Goal: Information Seeking & Learning: Learn about a topic

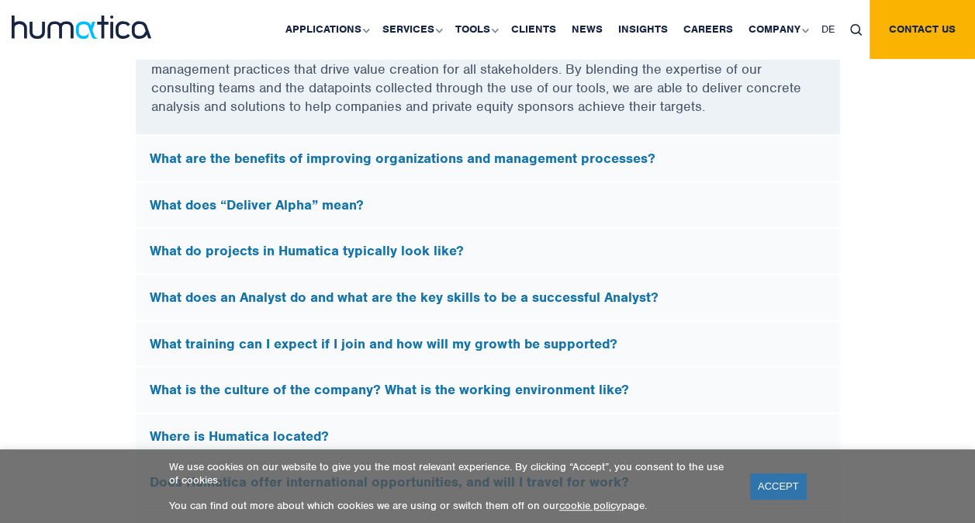
scroll to position [4424, 0]
click at [201, 344] on h5 "What training can I expect if I join and how will my growth be supported?" at bounding box center [488, 344] width 676 height 17
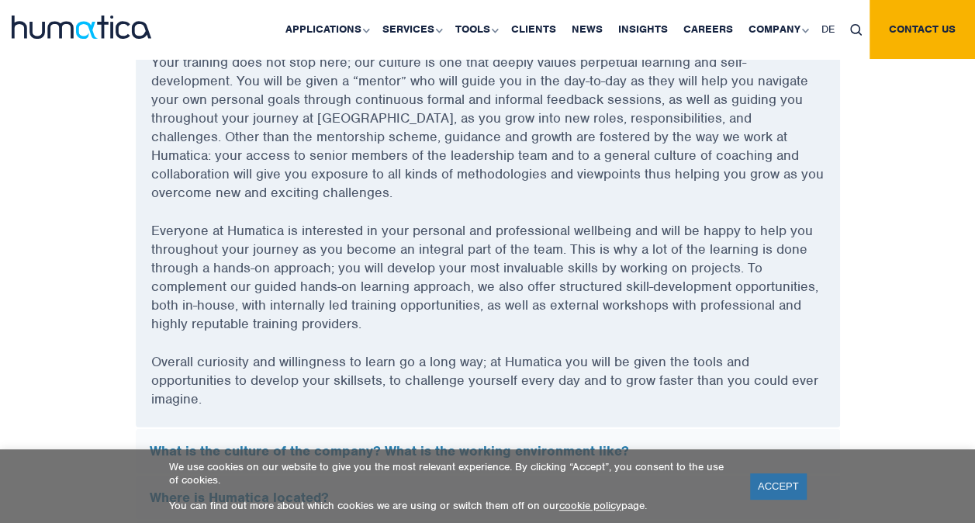
scroll to position [4607, 0]
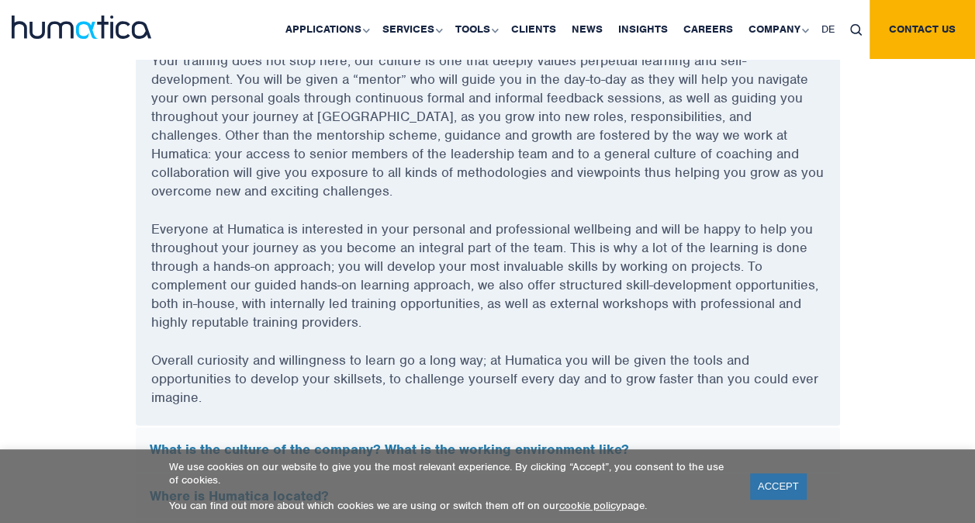
click at [201, 351] on p "Overall curiosity and willingness to learn go a long way; at Humatica you will …" at bounding box center [487, 388] width 673 height 75
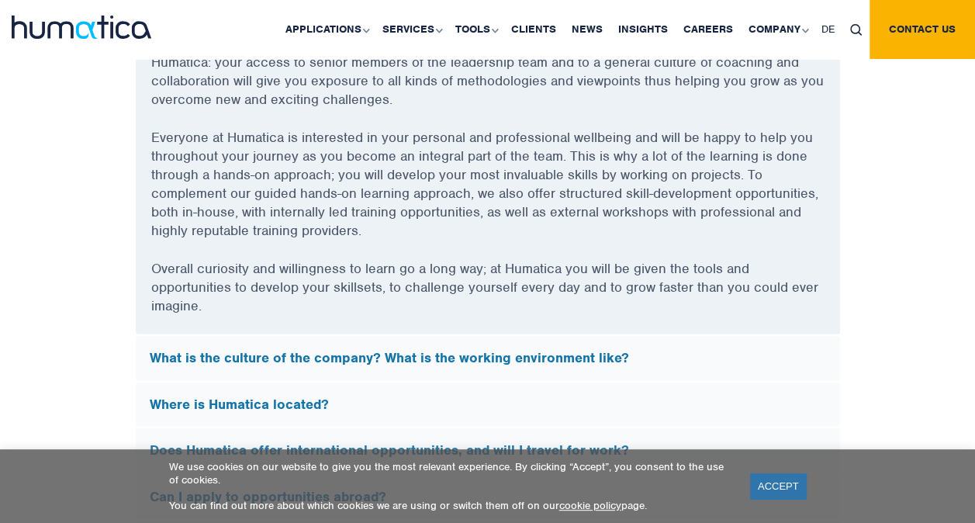
scroll to position [4700, 0]
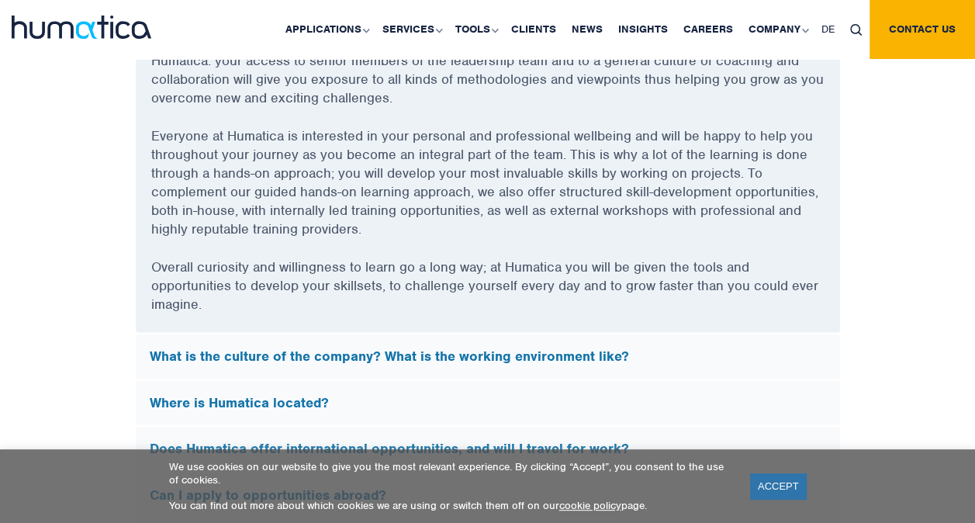
click at [201, 348] on h5 "What is the culture of the company? What is the working environment like?" at bounding box center [488, 356] width 676 height 17
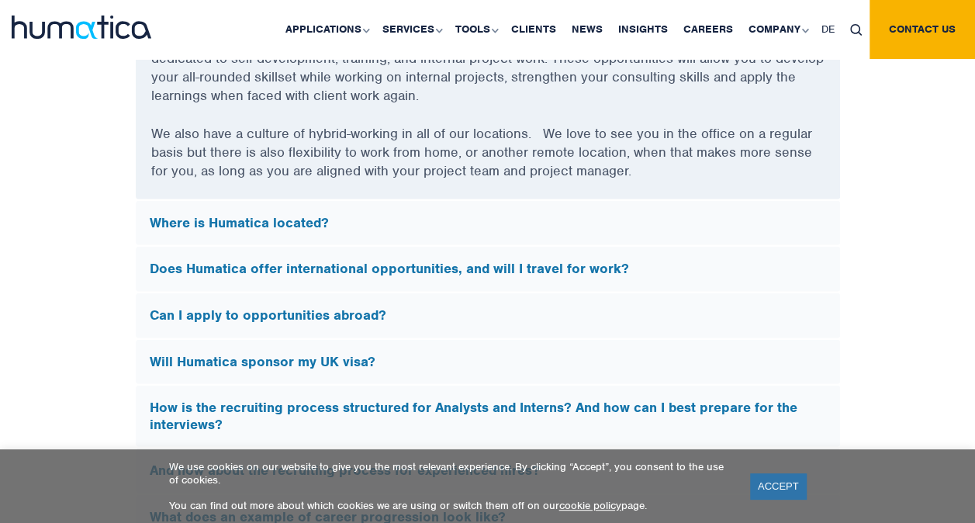
scroll to position [4904, 0]
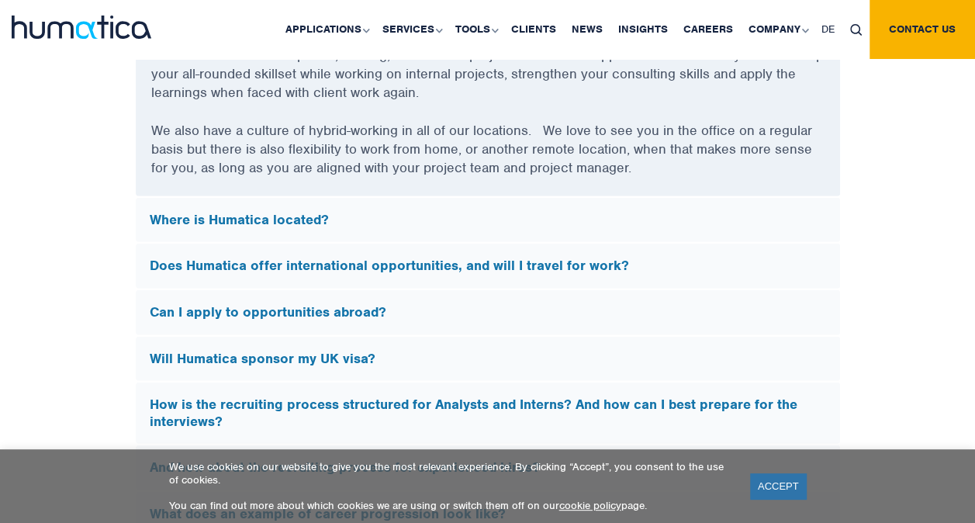
click at [177, 214] on h5 "Where is Humatica located?" at bounding box center [488, 220] width 676 height 17
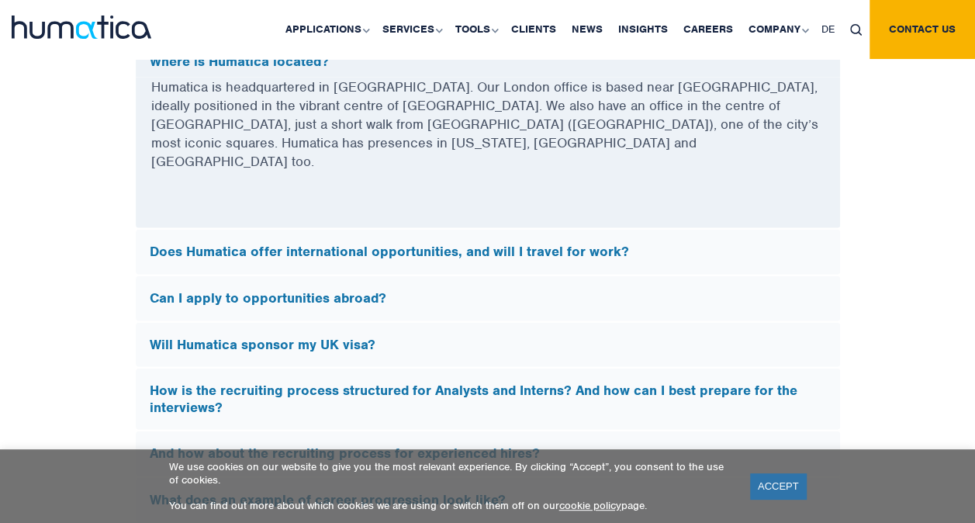
scroll to position [4561, 0]
click at [178, 244] on h5 "Does Humatica offer international opportunities, and will I travel for work?" at bounding box center [488, 252] width 676 height 17
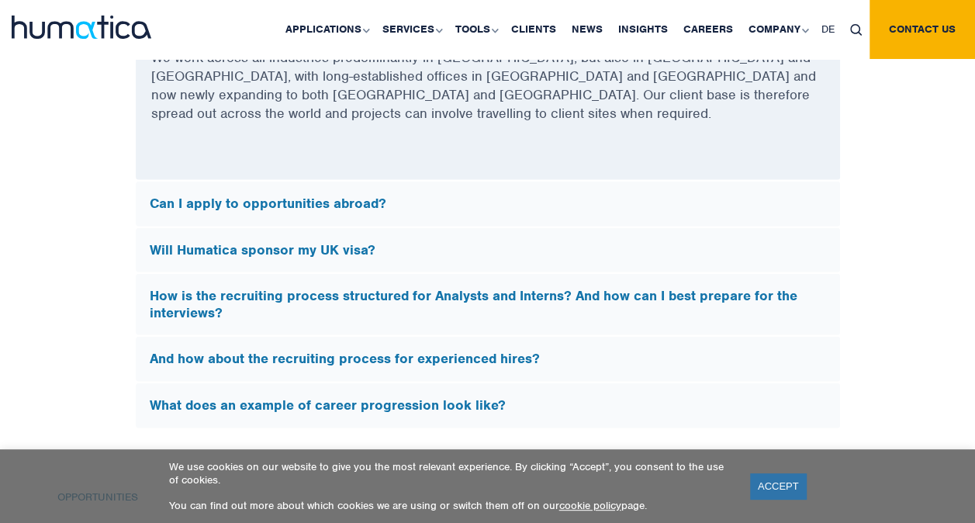
scroll to position [4638, 0]
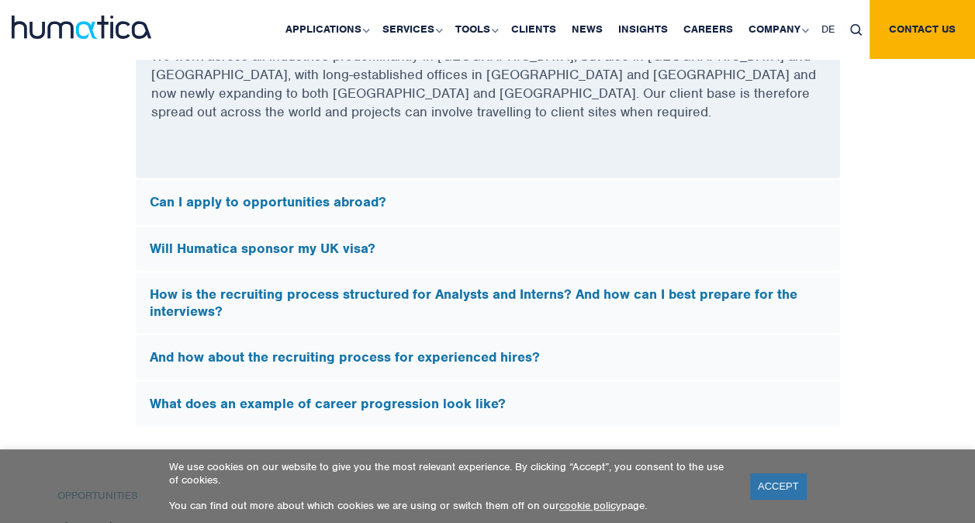
click at [185, 194] on h5 "Can I apply to opportunities abroad?" at bounding box center [488, 202] width 676 height 17
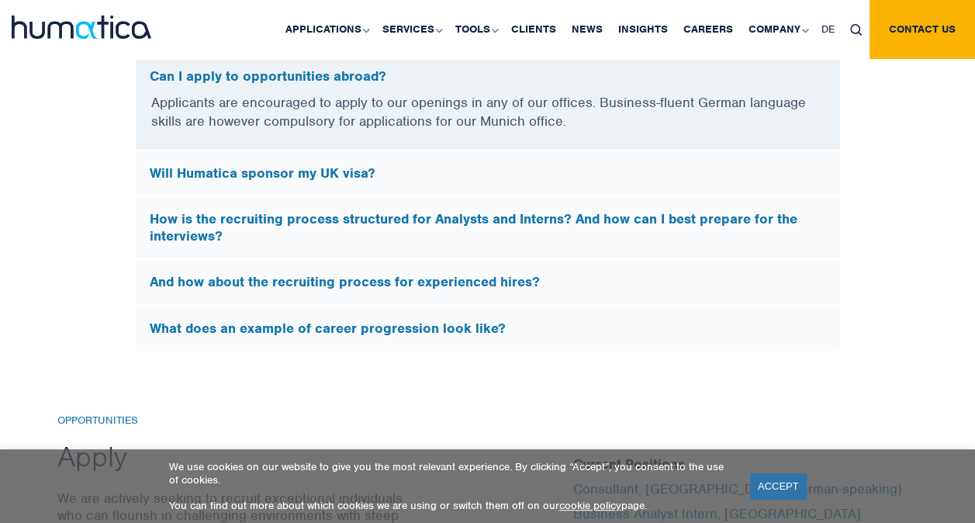
click at [202, 165] on h5 "Will Humatica sponsor my UK visa?" at bounding box center [488, 173] width 676 height 17
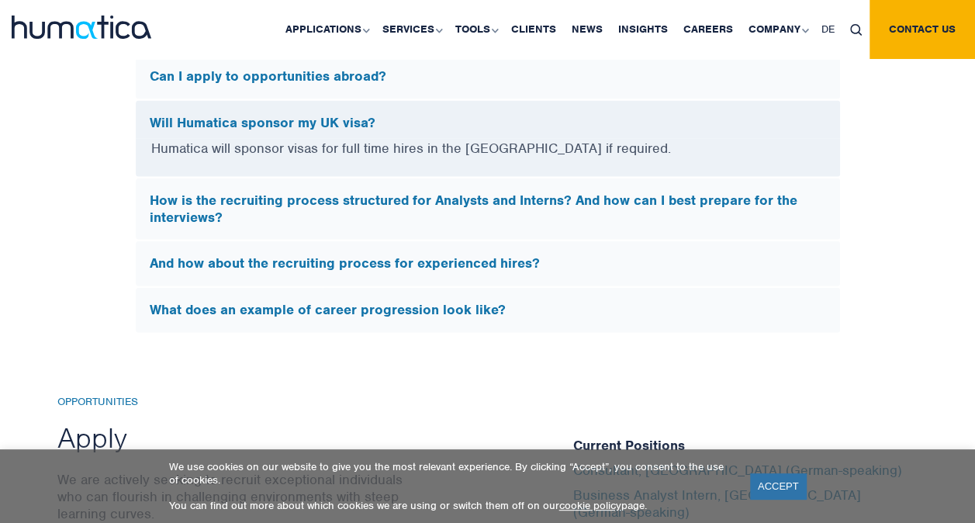
click at [209, 192] on h5 "How is the recruiting process structured for Analysts and Interns? And how can …" at bounding box center [488, 208] width 676 height 33
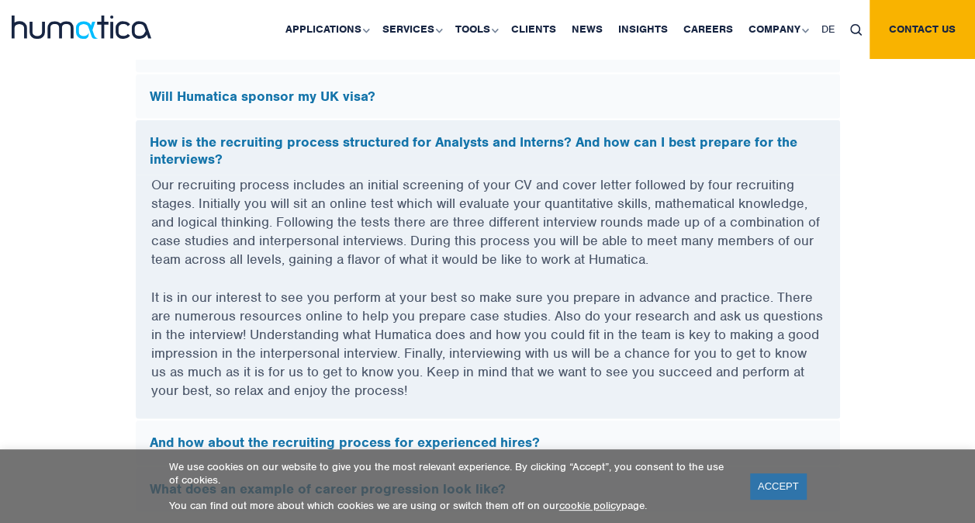
scroll to position [4826, 0]
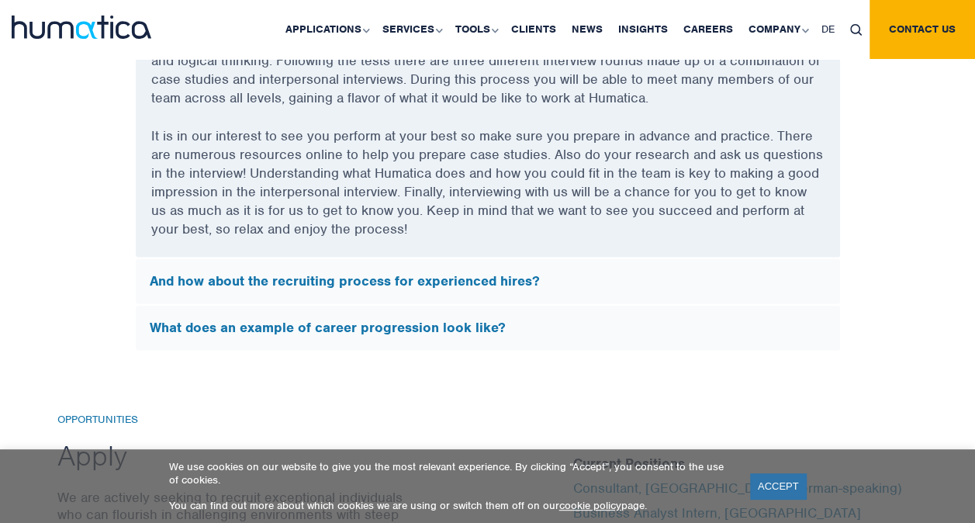
click at [289, 326] on div "What does an example of career progression look like?" at bounding box center [488, 328] width 704 height 45
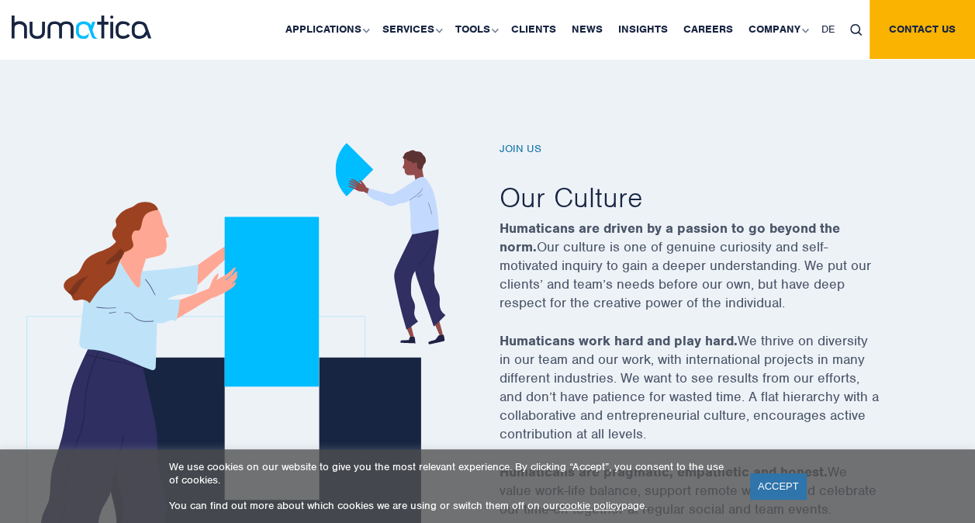
scroll to position [457, 0]
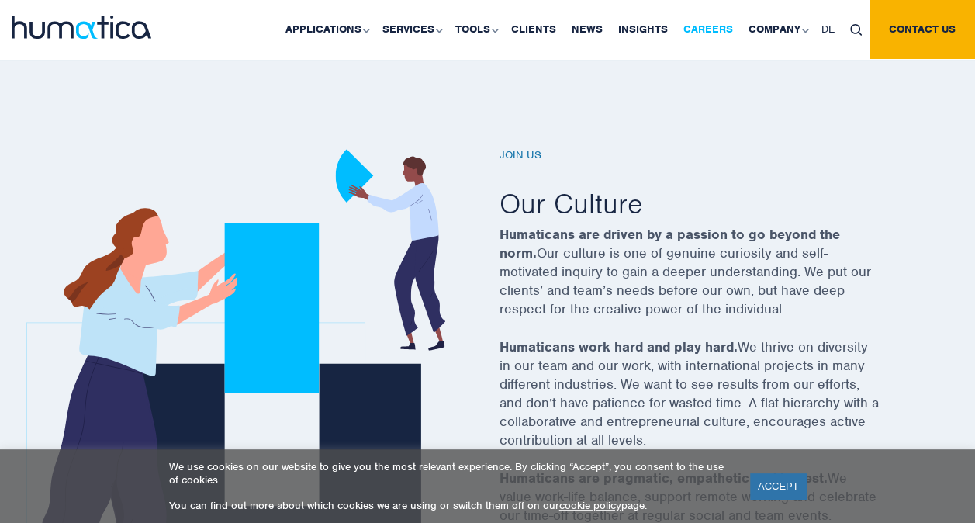
click at [715, 23] on link "Careers" at bounding box center [708, 29] width 65 height 59
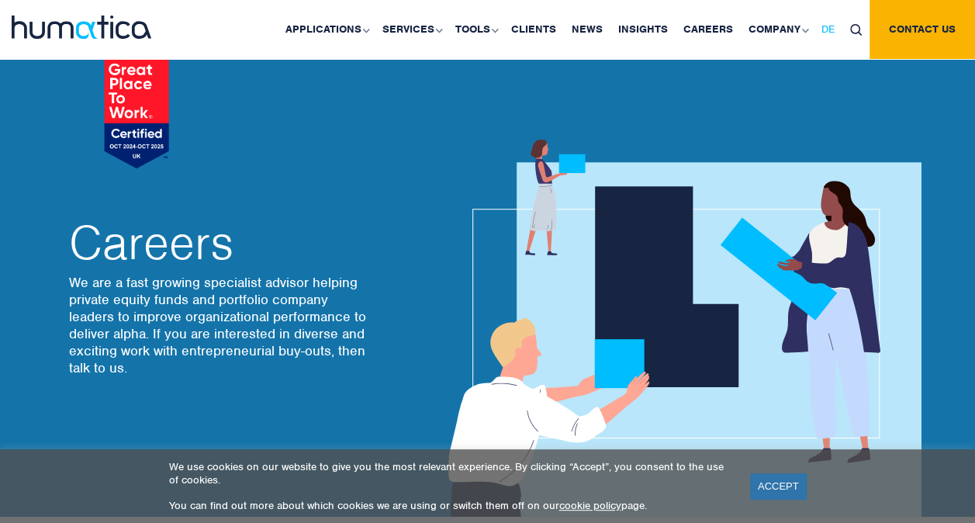
click at [832, 33] on span "DE" at bounding box center [827, 28] width 13 height 13
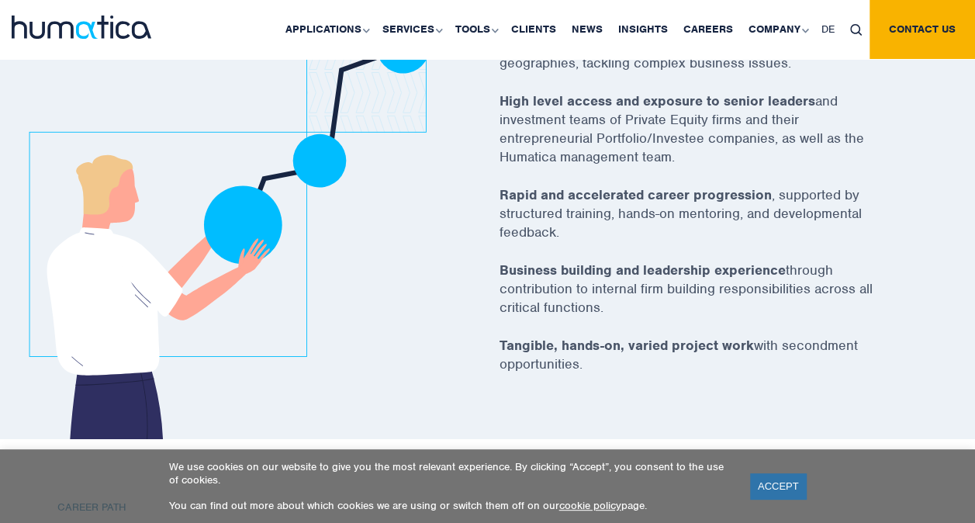
scroll to position [2846, 0]
